Goal: Information Seeking & Learning: Learn about a topic

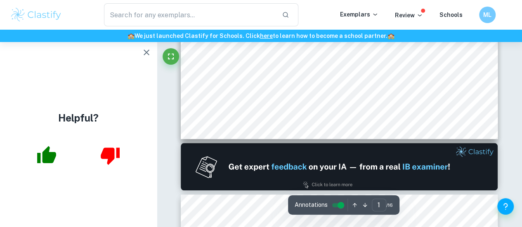
scroll to position [361, 0]
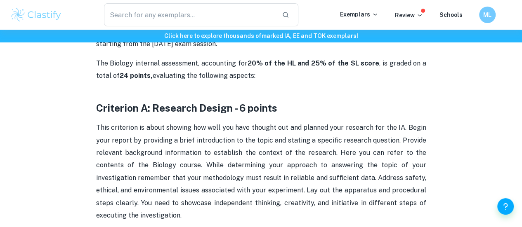
scroll to position [381, 0]
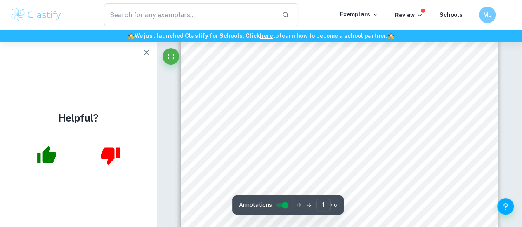
scroll to position [233, 0]
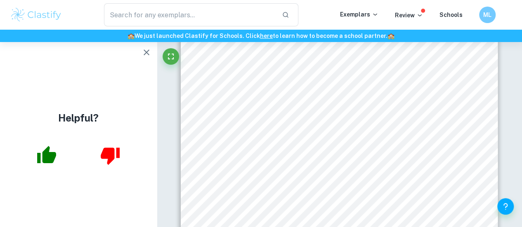
click at [254, 126] on div "1 E x a m i n a t i o n o f a s c o r b i c a c i d l e v e l s i n v a r i o u…" at bounding box center [339, 41] width 317 height 448
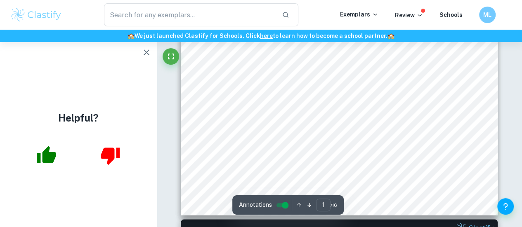
scroll to position [294, 0]
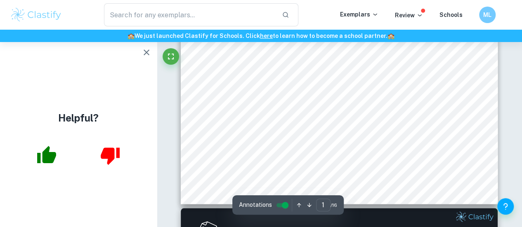
click at [145, 49] on icon "button" at bounding box center [146, 52] width 10 height 10
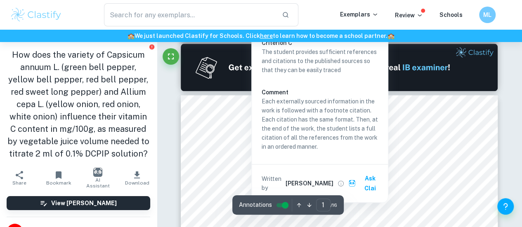
type input "2"
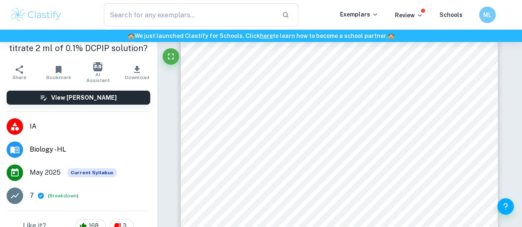
scroll to position [106, 0]
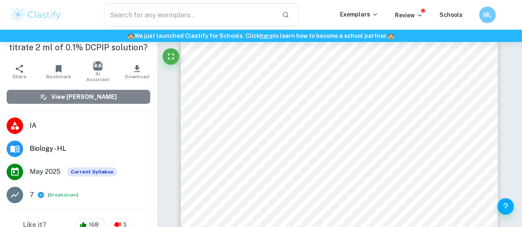
click at [105, 101] on h6 "View [PERSON_NAME]" at bounding box center [84, 96] width 66 height 9
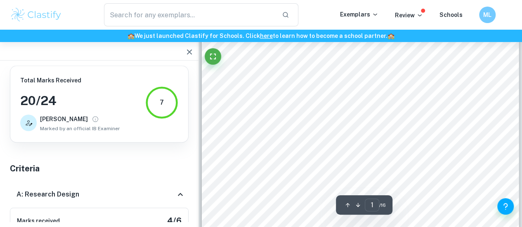
scroll to position [238, 0]
click at [212, 56] on icon "Fullscreen" at bounding box center [213, 57] width 10 height 10
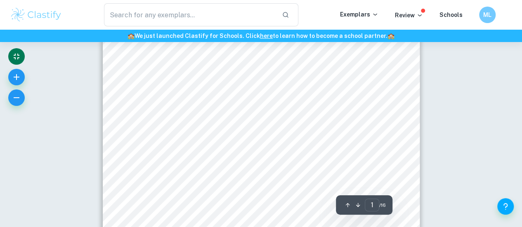
scroll to position [0, 0]
type input "1"
